Goal: Task Accomplishment & Management: Use online tool/utility

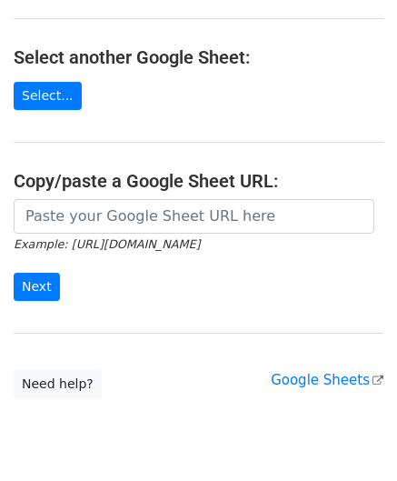
scroll to position [182, 0]
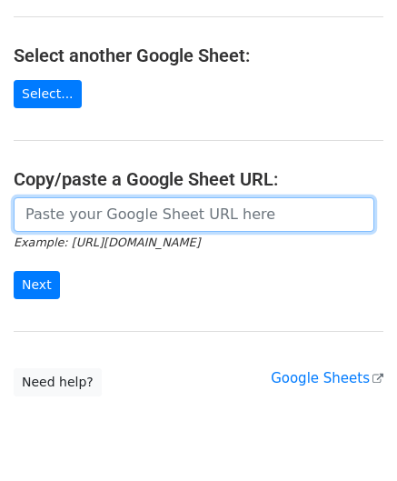
drag, startPoint x: 104, startPoint y: 210, endPoint x: 118, endPoint y: 193, distance: 22.6
click at [104, 210] on input "url" at bounding box center [194, 214] width 361 height 35
paste input "https://docs.google.com/spreadsheets/d/1JN6AqD33CSws6_hpbAkfuuJpcWRUrNoKWKOVeW2…"
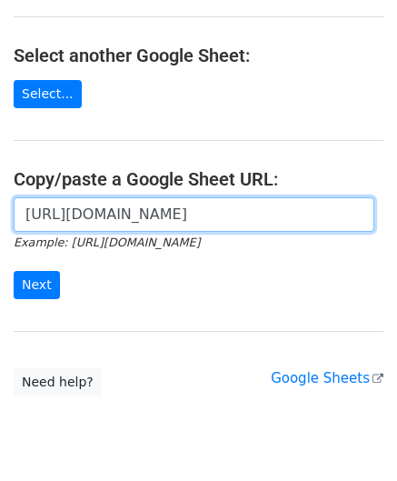
scroll to position [0, 420]
type input "https://docs.google.com/spreadsheets/d/1JN6AqD33CSws6_hpbAkfuuJpcWRUrNoKWKOVeW2…"
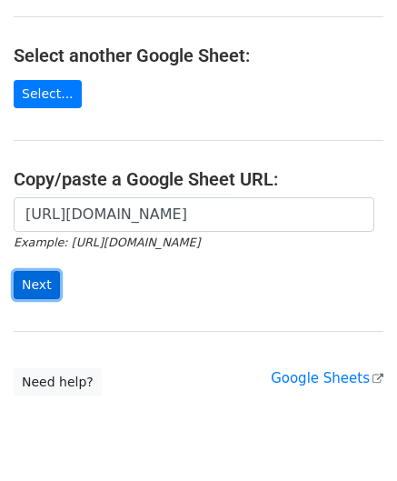
click at [36, 284] on input "Next" at bounding box center [37, 285] width 46 height 28
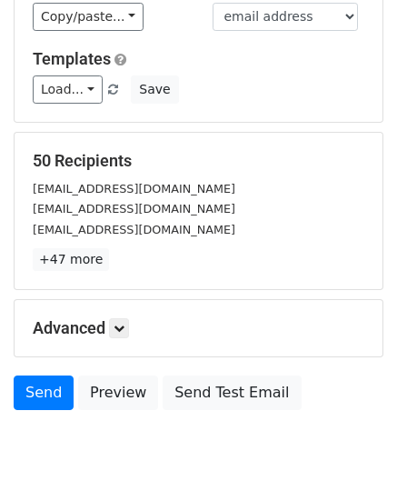
scroll to position [222, 0]
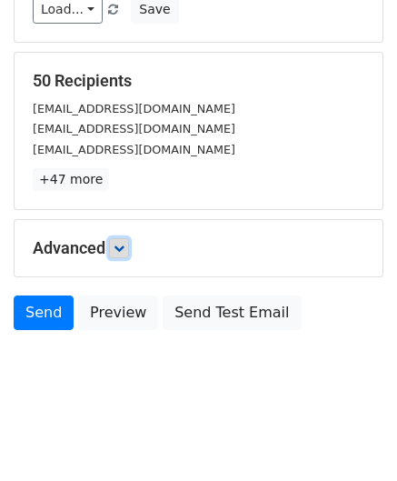
click at [123, 246] on icon at bounding box center [119, 248] width 11 height 11
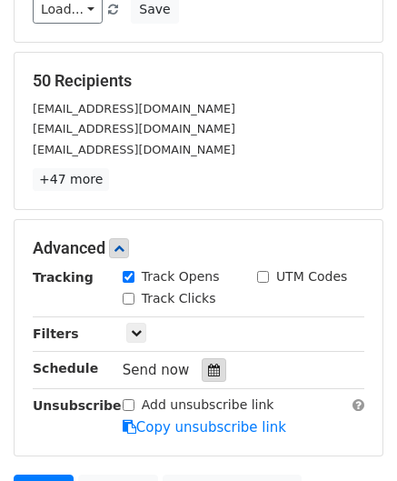
click at [208, 363] on icon at bounding box center [214, 369] width 12 height 13
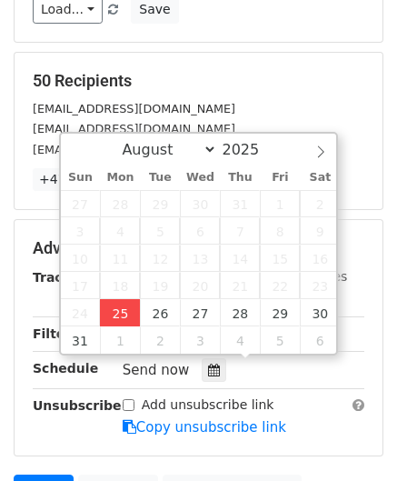
type input "[DATE] 12:00"
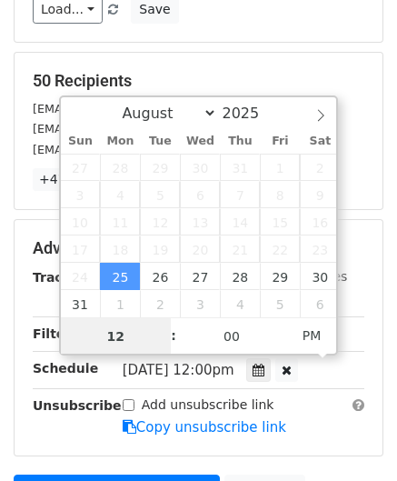
paste input "Hour"
type input "2"
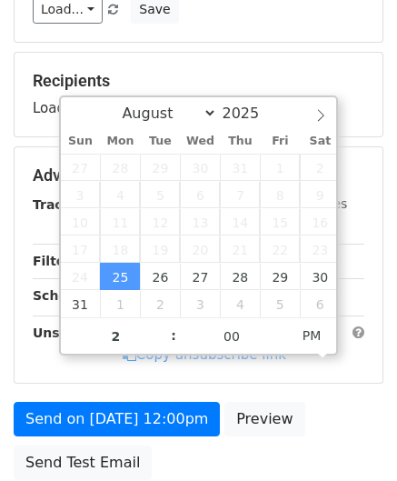
type input "[DATE] 14:00"
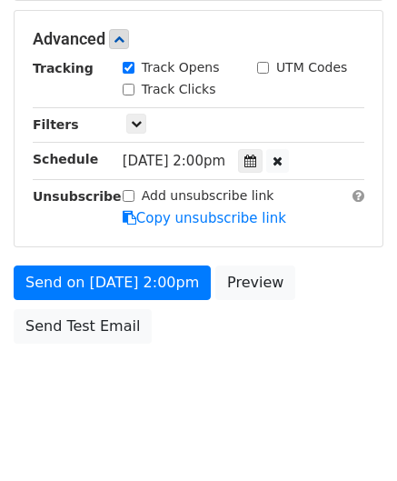
scroll to position [431, 0]
